Goal: Task Accomplishment & Management: Complete application form

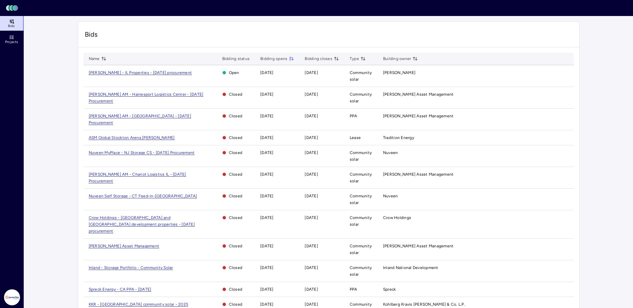
click at [142, 74] on span "[PERSON_NAME] - IL Properties - [DATE] procurement" at bounding box center [140, 72] width 103 height 5
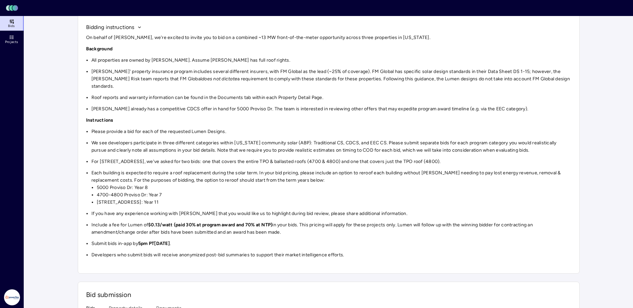
scroll to position [67, 0]
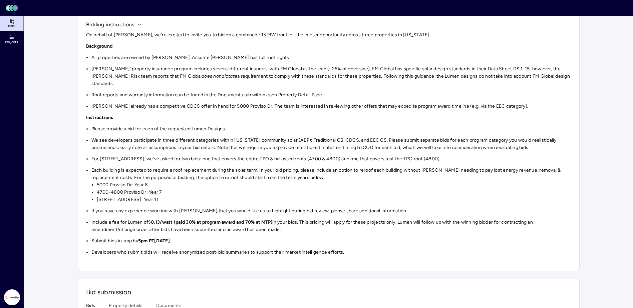
drag, startPoint x: 155, startPoint y: 188, endPoint x: 75, endPoint y: 162, distance: 84.9
click at [75, 162] on div "Investments [PERSON_NAME] - IL Properties - [DATE] procurement [PERSON_NAME] - …" at bounding box center [328, 240] width 513 height 582
click at [313, 159] on div "On behalf of [PERSON_NAME], we're excited to invite you to bid on a combined ~1…" at bounding box center [328, 143] width 485 height 225
drag, startPoint x: 172, startPoint y: 192, endPoint x: 75, endPoint y: 163, distance: 101.0
click at [75, 163] on div "Investments [PERSON_NAME] - IL Properties - [DATE] procurement [PERSON_NAME] - …" at bounding box center [328, 240] width 513 height 582
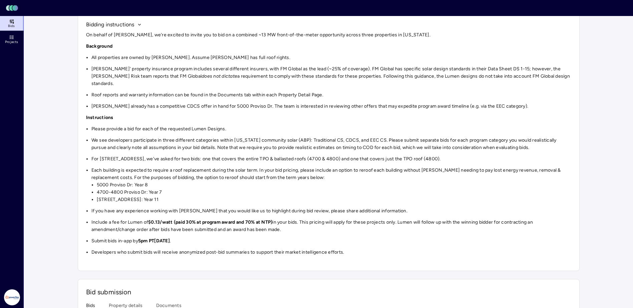
drag, startPoint x: 290, startPoint y: 223, endPoint x: 65, endPoint y: 196, distance: 227.1
click at [65, 196] on main "Investments [PERSON_NAME] - IL Properties - [DATE] procurement [PERSON_NAME] - …" at bounding box center [328, 240] width 609 height 582
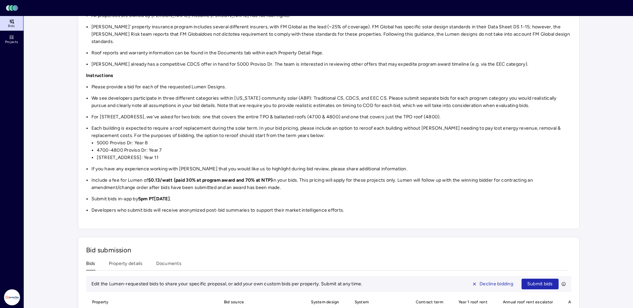
scroll to position [167, 0]
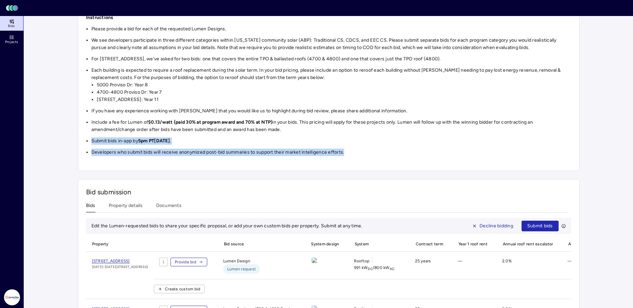
drag, startPoint x: 345, startPoint y: 144, endPoint x: 73, endPoint y: 131, distance: 271.9
click at [73, 131] on div "Investments [PERSON_NAME] - IL Properties - [DATE] procurement [PERSON_NAME] - …" at bounding box center [328, 140] width 513 height 582
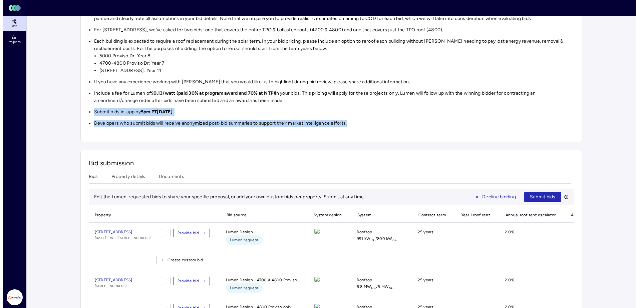
scroll to position [234, 0]
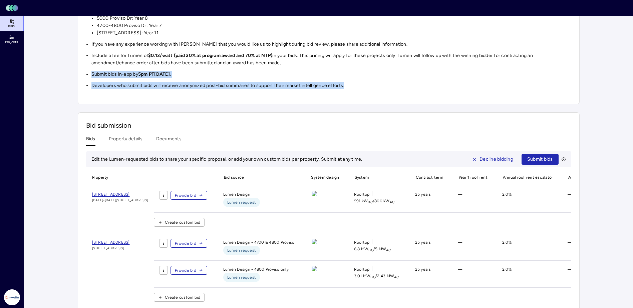
click at [202, 195] on icon "button" at bounding box center [201, 195] width 1 height 1
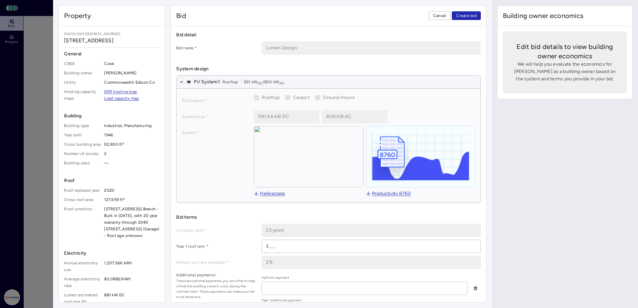
click at [277, 108] on div "PV location * Rooftop Carport Ground mount System size * 991.44 kW DC 800 kW AC…" at bounding box center [329, 146] width 304 height 114
click at [265, 192] on link "Helioscope" at bounding box center [269, 193] width 31 height 7
click at [527, 157] on div "Building owner economics Edit bid details to view building owner economics We w…" at bounding box center [565, 154] width 146 height 308
click at [182, 80] on icon "button" at bounding box center [181, 82] width 5 height 5
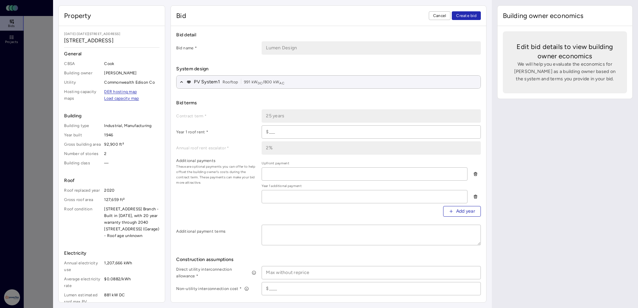
click at [463, 14] on span "Create bid" at bounding box center [466, 15] width 20 height 7
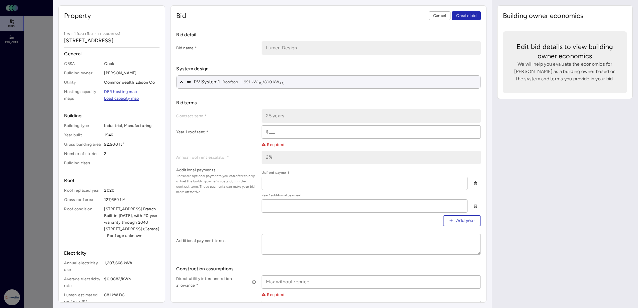
click at [306, 133] on input at bounding box center [371, 132] width 218 height 13
click at [179, 82] on button "PV System 1 Rooftop 991 kW DC / 800 kW AC" at bounding box center [329, 82] width 304 height 13
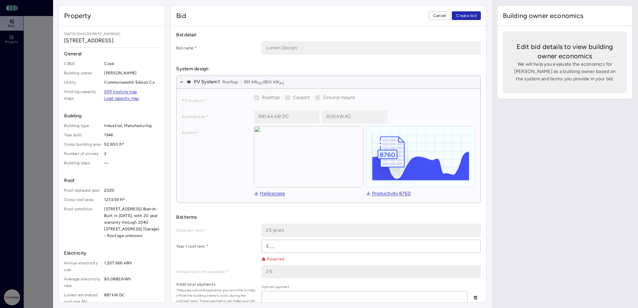
click at [435, 19] on span "Cancel" at bounding box center [439, 15] width 13 height 7
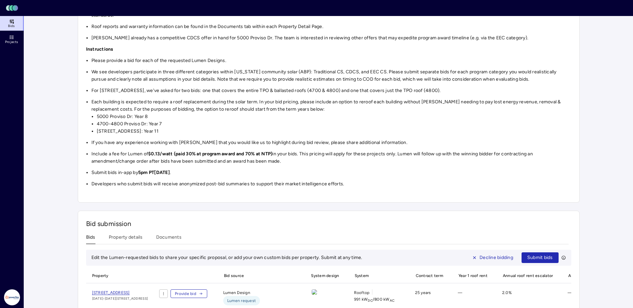
scroll to position [133, 0]
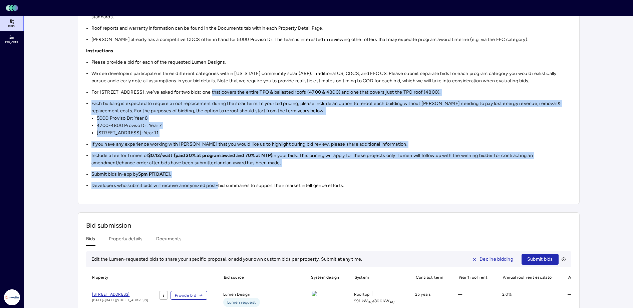
drag, startPoint x: 207, startPoint y: 80, endPoint x: 219, endPoint y: 180, distance: 99.9
click at [219, 180] on div "On behalf of [PERSON_NAME], we're excited to invite you to bid on a combined ~1…" at bounding box center [328, 77] width 485 height 225
click at [219, 182] on li "Developers who submit bids will receive anonymized post-bid summaries to suppor…" at bounding box center [331, 185] width 480 height 7
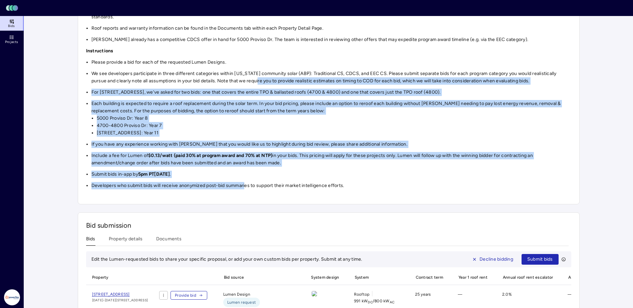
drag, startPoint x: 245, startPoint y: 178, endPoint x: 246, endPoint y: 72, distance: 105.4
click at [246, 72] on div "On behalf of [PERSON_NAME], we're excited to invite you to bid on a combined ~1…" at bounding box center [328, 77] width 485 height 225
click at [243, 174] on div "On behalf of [PERSON_NAME], we're excited to invite you to bid on a combined ~1…" at bounding box center [328, 77] width 485 height 225
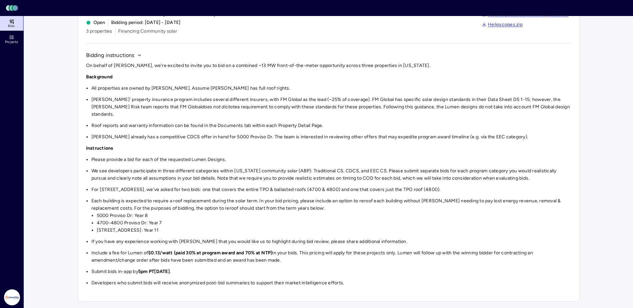
scroll to position [0, 0]
